Goal: Task Accomplishment & Management: Use online tool/utility

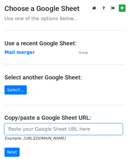
click at [12, 129] on input "url" at bounding box center [63, 129] width 118 height 11
paste input "[URL][DOMAIN_NAME]"
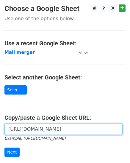
scroll to position [0, 118]
type input "https://docs.google.com/spreadsheets/d/1g7QQcKNeXzCLEiAclHdhjrqlZ07TR2TZivcYyfy…"
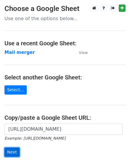
click at [12, 152] on input "Next" at bounding box center [11, 152] width 15 height 9
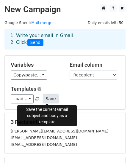
click at [49, 99] on button "Save" at bounding box center [50, 98] width 15 height 9
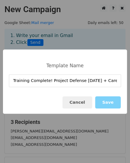
scroll to position [0, 31]
type input "Training Complete! Project Defense [DATE] + Career Opportunities Await!"
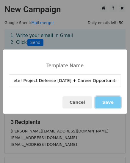
click at [108, 106] on button "Save" at bounding box center [108, 103] width 26 height 12
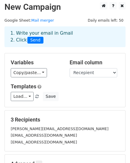
scroll to position [0, 0]
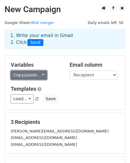
click at [34, 74] on link "Copy/paste..." at bounding box center [29, 75] width 36 height 9
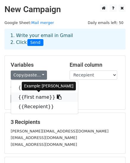
click at [35, 96] on link "{{First name}}" at bounding box center [44, 98] width 67 height 10
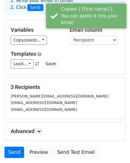
scroll to position [80, 0]
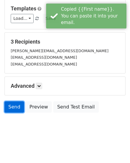
click at [13, 108] on link "Send" at bounding box center [14, 107] width 20 height 11
